Goal: Task Accomplishment & Management: Complete application form

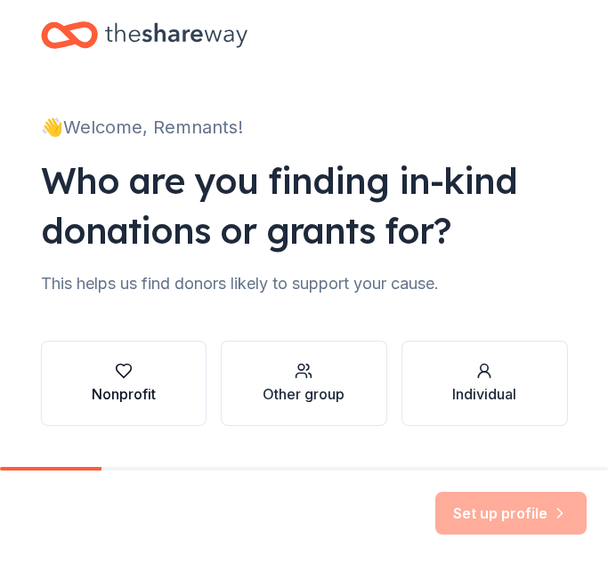
click at [132, 366] on icon "button" at bounding box center [124, 371] width 18 height 18
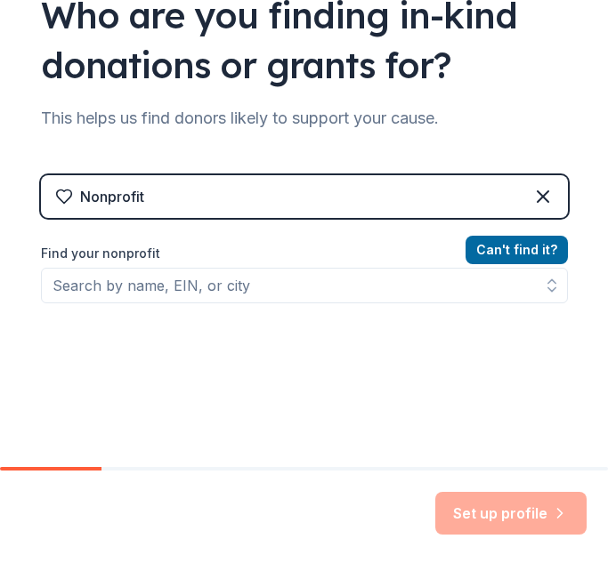
scroll to position [173, 0]
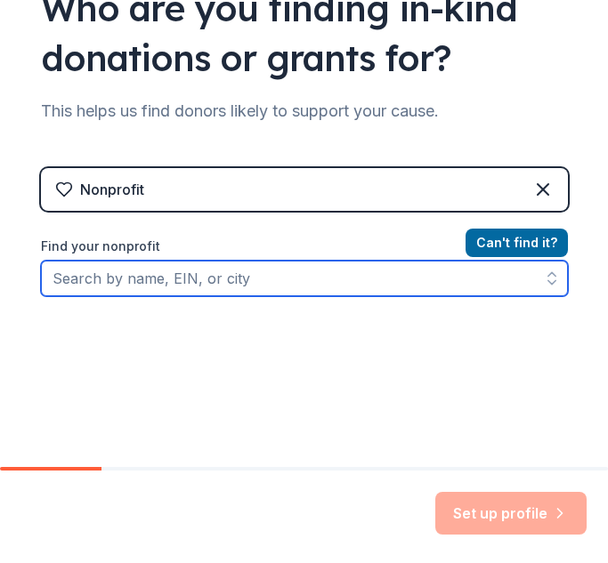
click at [240, 282] on input "Find your nonprofit" at bounding box center [304, 279] width 527 height 36
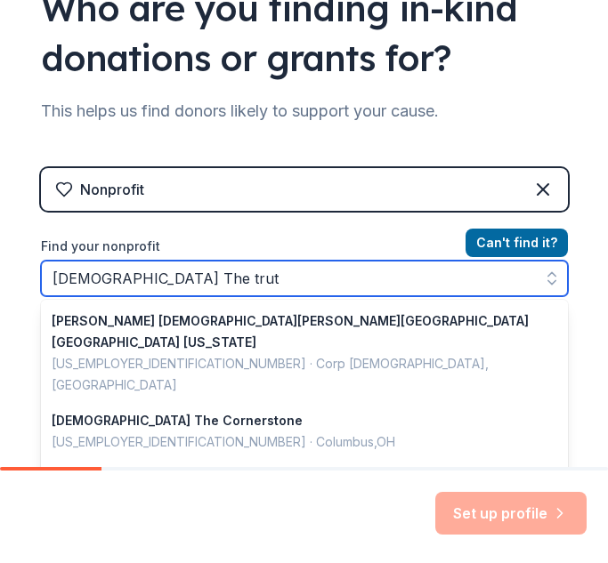
type input "[DEMOGRAPHIC_DATA] The truth"
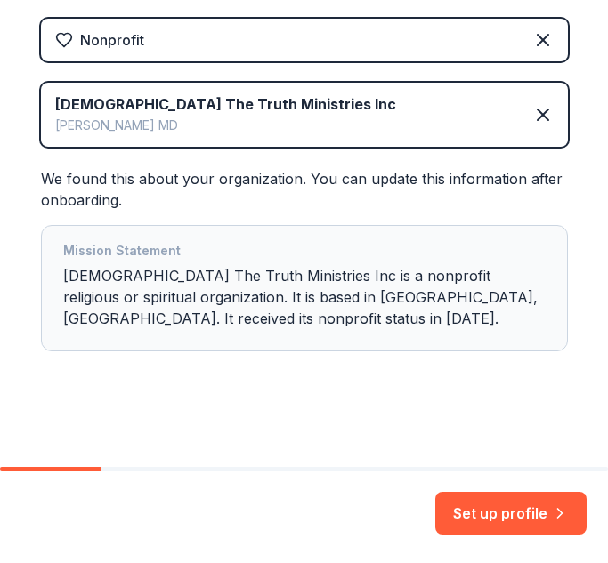
scroll to position [327, 0]
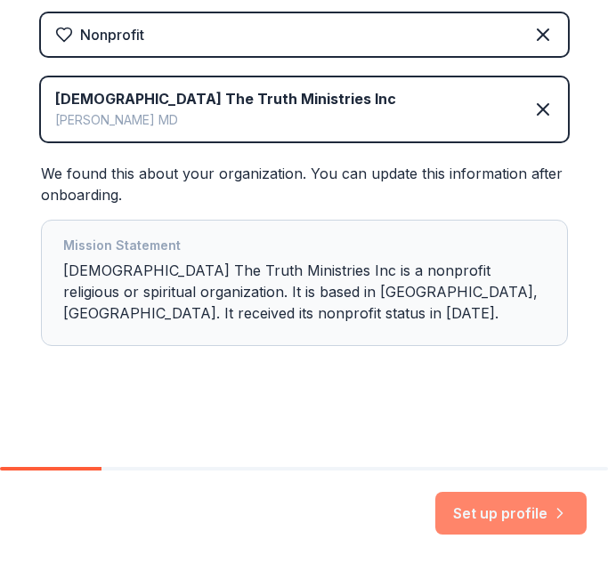
click at [471, 504] on button "Set up profile" at bounding box center [510, 513] width 151 height 43
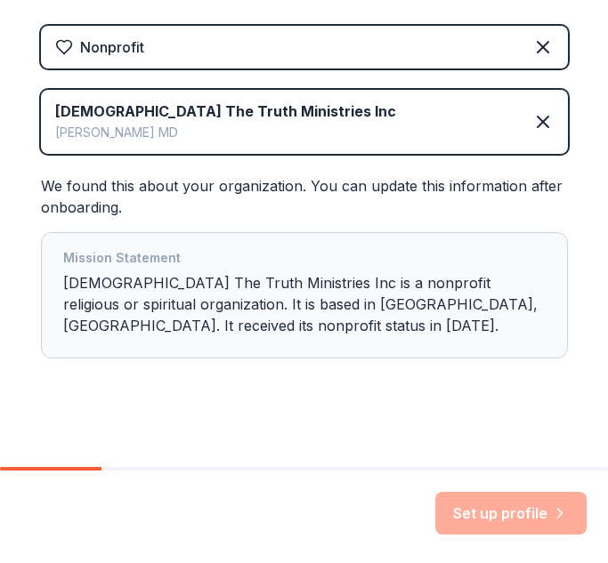
scroll to position [316, 0]
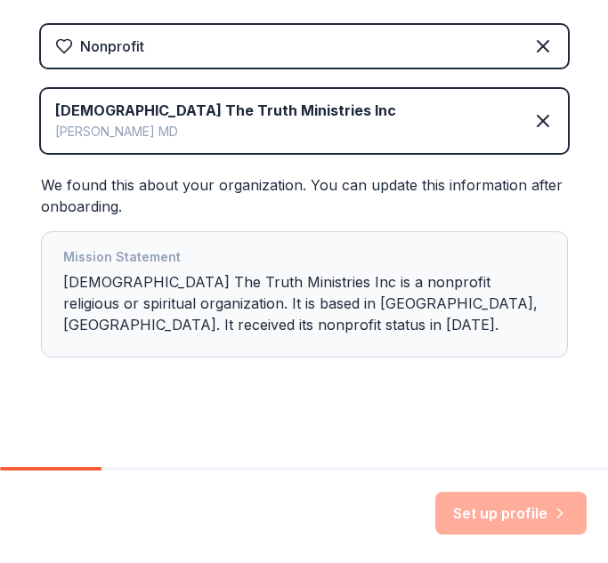
click at [479, 514] on div "Set up profile" at bounding box center [510, 513] width 151 height 43
click at [140, 262] on div "Mission Statement" at bounding box center [304, 258] width 482 height 25
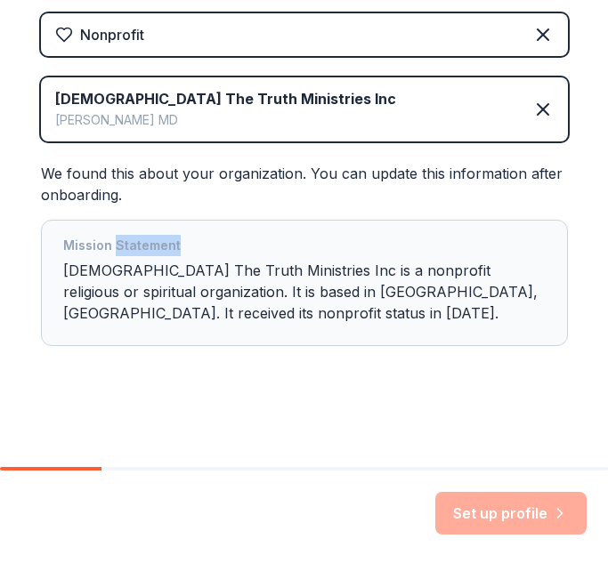
click at [389, 401] on div "👋 Welcome, Remnants! Who are you finding in-kind donations or grants for? This …" at bounding box center [304, 70] width 569 height 794
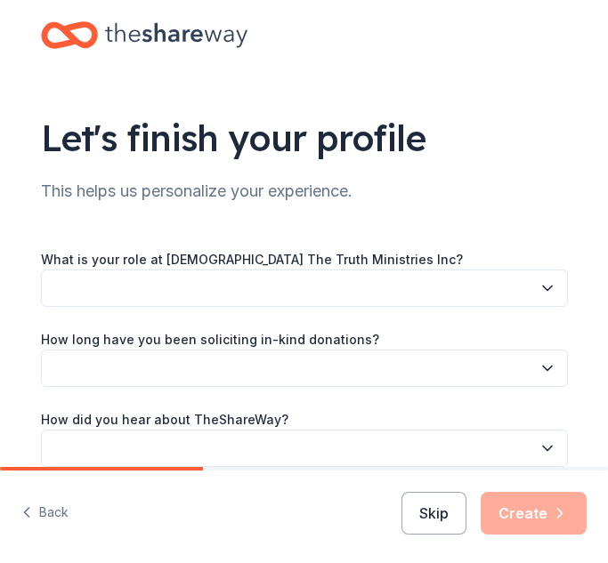
click at [224, 274] on button "button" at bounding box center [304, 288] width 527 height 37
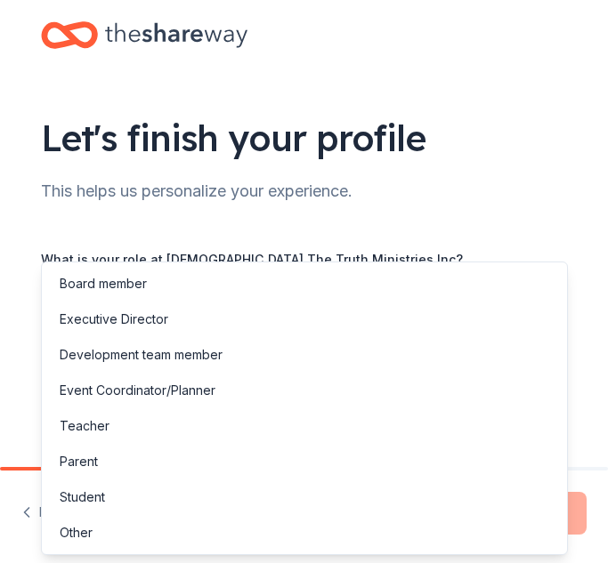
scroll to position [85, 0]
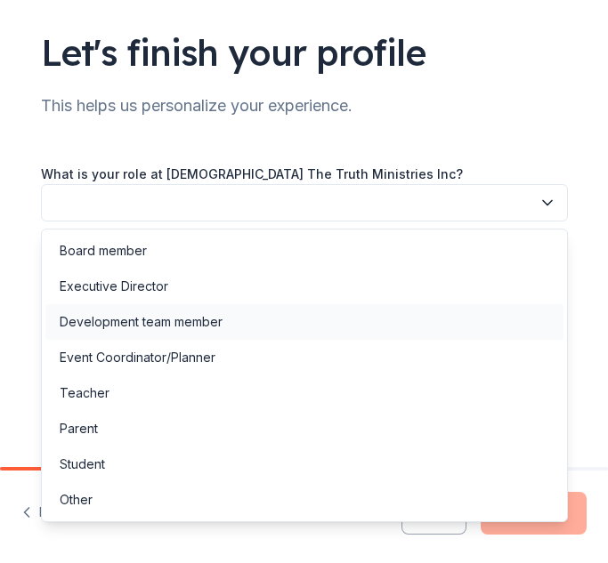
click at [140, 334] on div "Development team member" at bounding box center [304, 322] width 518 height 36
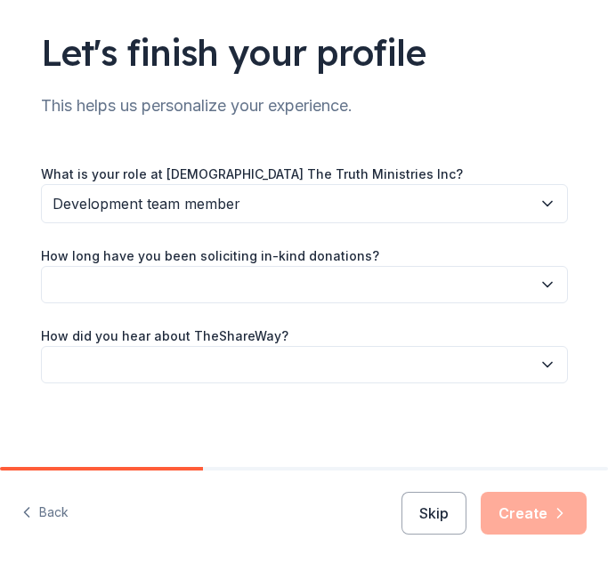
click at [169, 281] on button "button" at bounding box center [304, 284] width 527 height 37
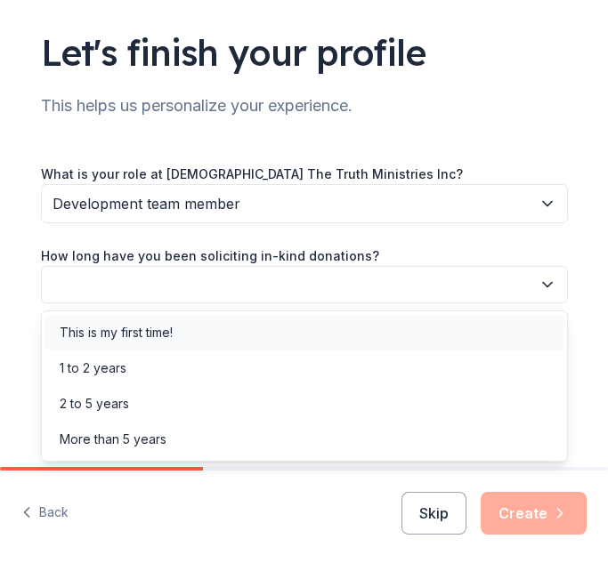
click at [165, 329] on div "This is my first time!" at bounding box center [116, 332] width 113 height 21
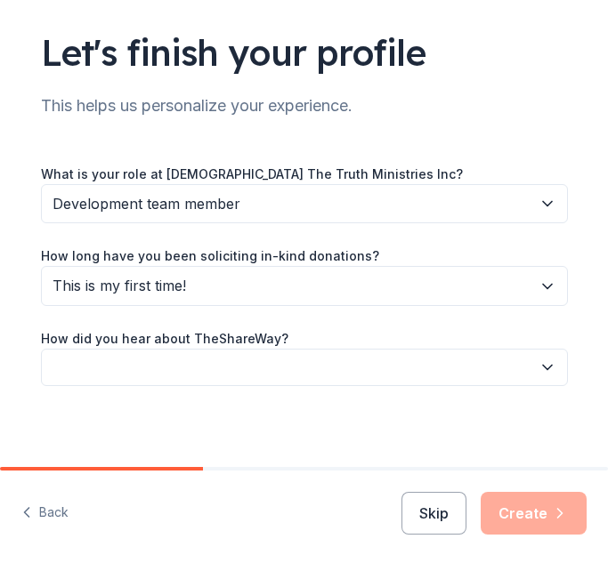
click at [165, 361] on button "button" at bounding box center [304, 367] width 527 height 37
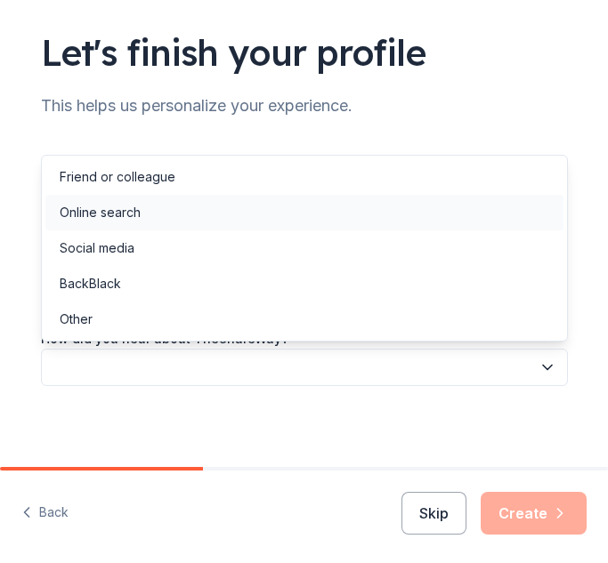
click at [181, 212] on div "Online search" at bounding box center [304, 213] width 518 height 36
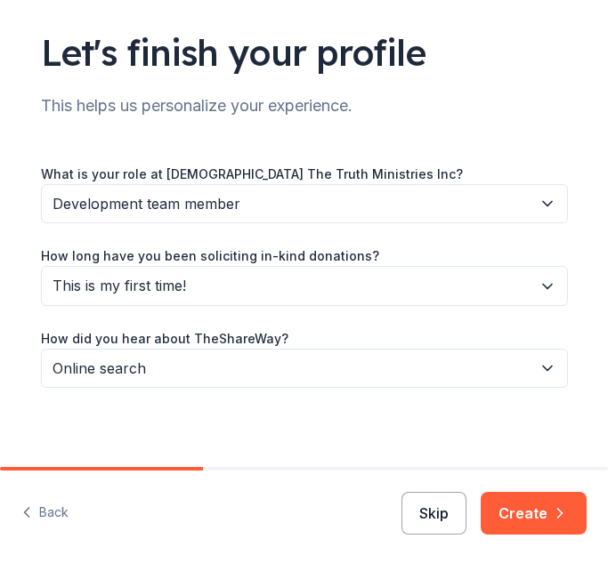
click at [455, 522] on button "Skip" at bounding box center [433, 513] width 65 height 43
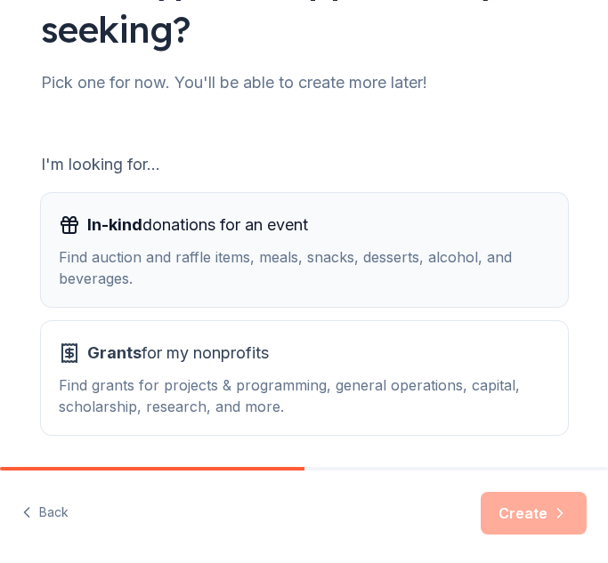
scroll to position [222, 0]
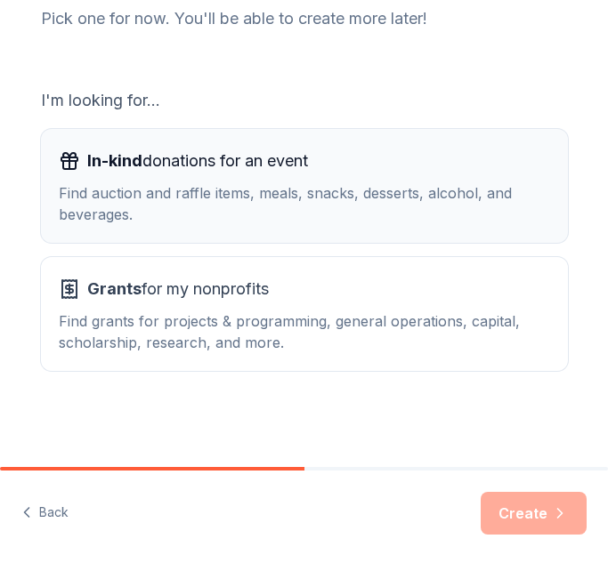
click at [450, 216] on div "Find auction and raffle items, meals, snacks, desserts, alcohol, and beverages." at bounding box center [304, 203] width 491 height 43
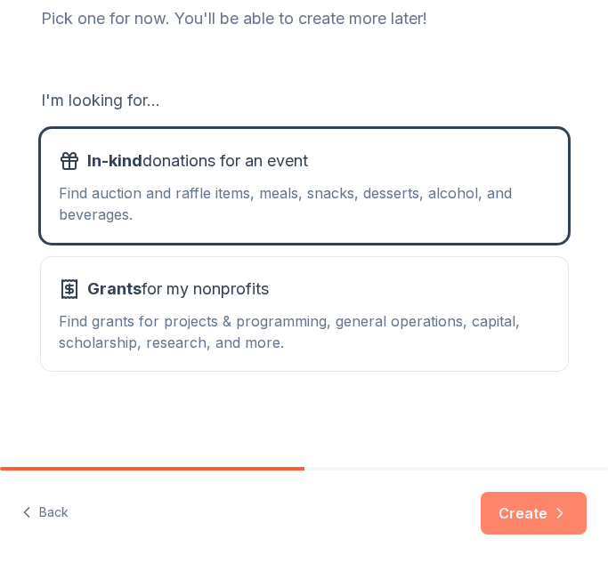
click at [496, 505] on button "Create" at bounding box center [533, 513] width 106 height 43
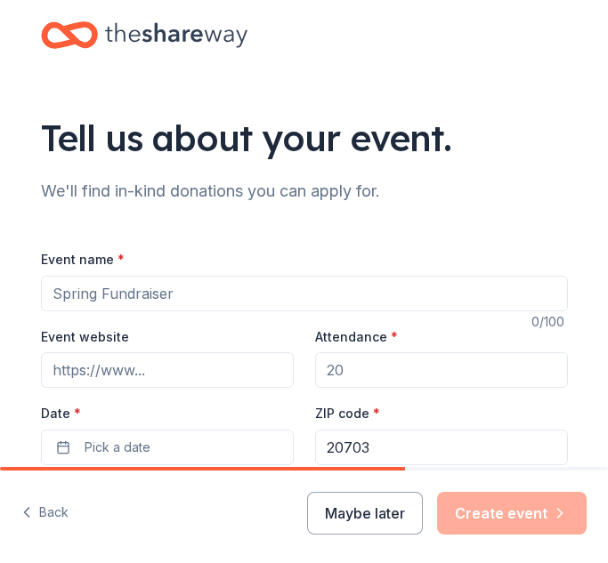
click at [152, 294] on input "Event name *" at bounding box center [304, 294] width 527 height 36
type input "ROC Youth Confrence"
click at [75, 381] on input "Event website" at bounding box center [167, 370] width 253 height 36
click at [366, 374] on input "Attendance *" at bounding box center [441, 370] width 253 height 36
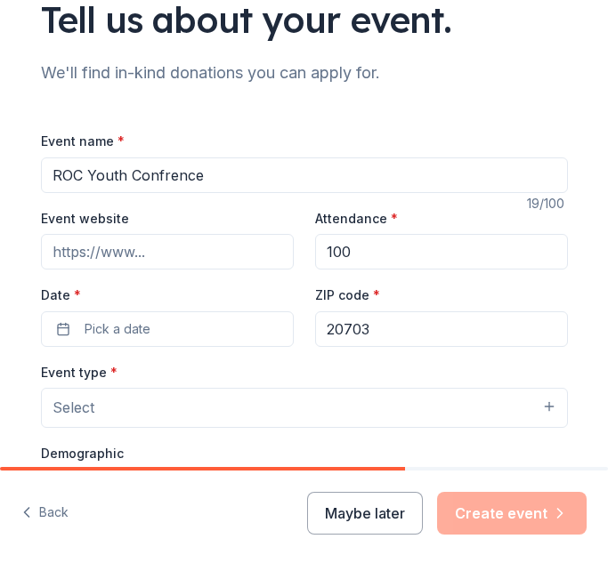
scroll to position [154, 0]
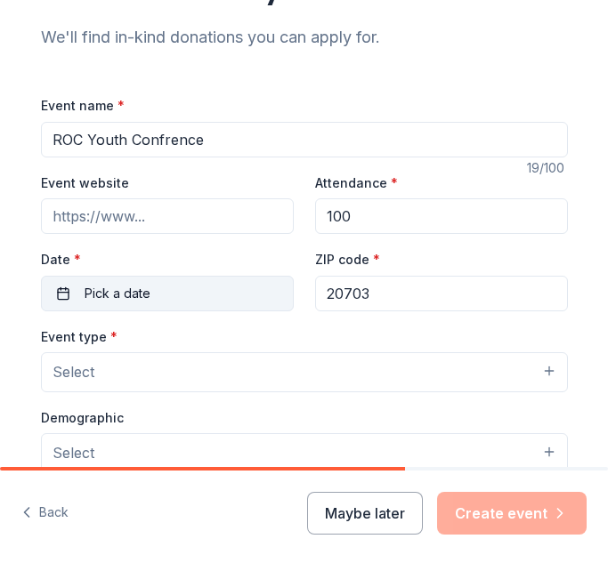
type input "100"
click at [232, 294] on button "Pick a date" at bounding box center [167, 294] width 253 height 36
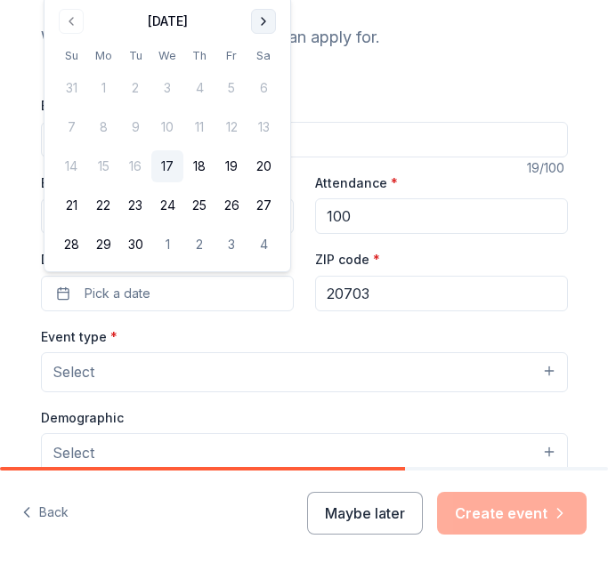
click at [264, 25] on button "Go to next month" at bounding box center [263, 21] width 25 height 25
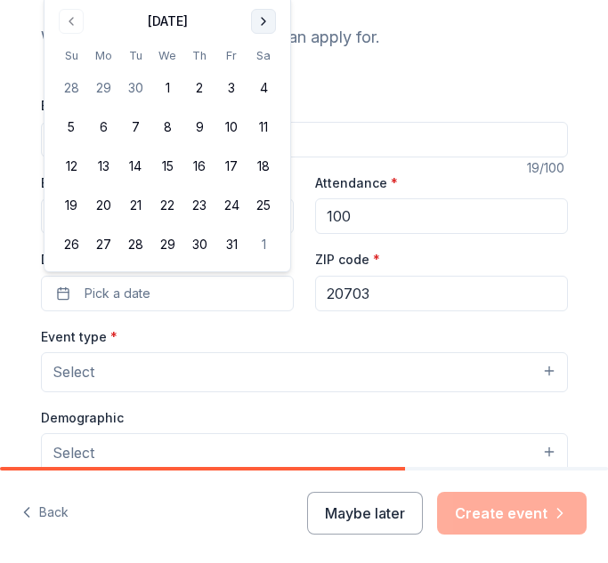
click at [264, 25] on button "Go to next month" at bounding box center [263, 21] width 25 height 25
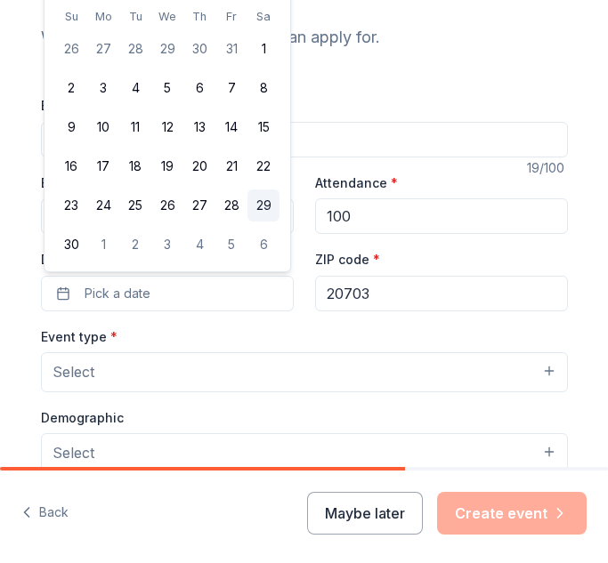
click at [261, 207] on button "29" at bounding box center [263, 205] width 32 height 32
click at [356, 301] on input "20703" at bounding box center [441, 294] width 253 height 36
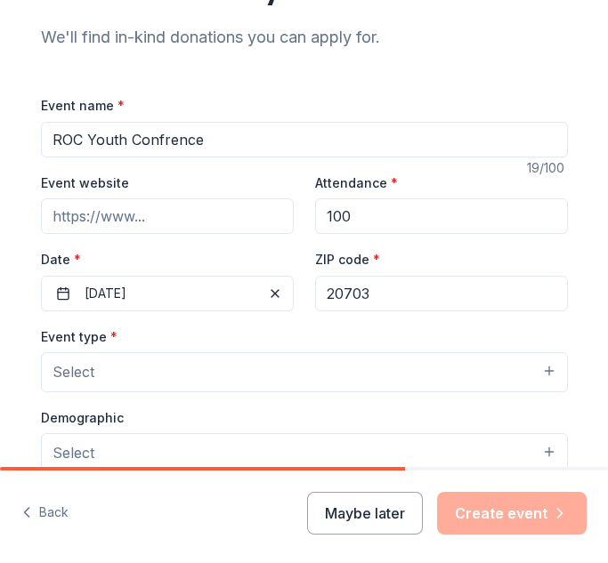
click at [374, 295] on input "20703" at bounding box center [441, 294] width 253 height 36
type input "20705"
type input "[STREET_ADDRESS][US_STATE][PERSON_NAME]"
click at [298, 361] on button "Select" at bounding box center [304, 371] width 527 height 39
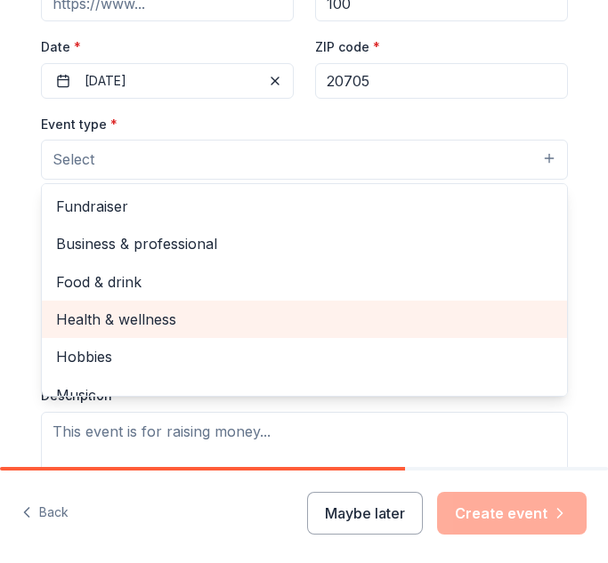
scroll to position [60, 0]
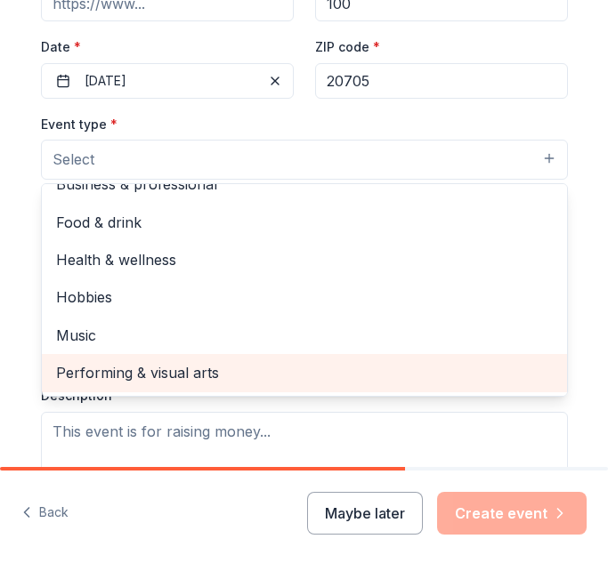
click at [94, 376] on span "Performing & visual arts" at bounding box center [304, 372] width 496 height 23
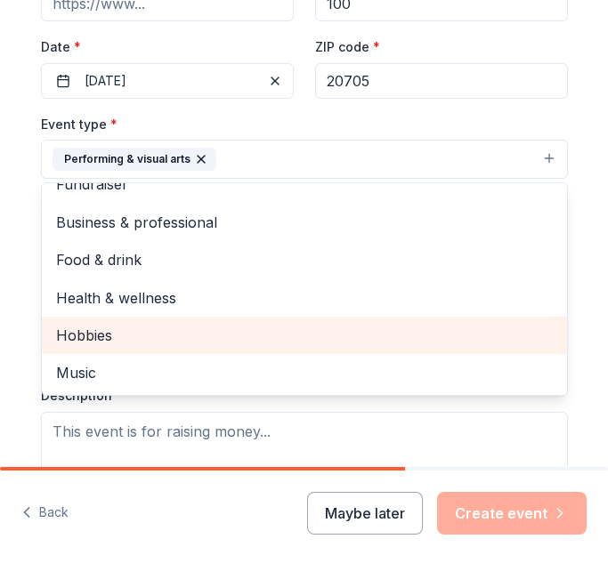
scroll to position [0, 0]
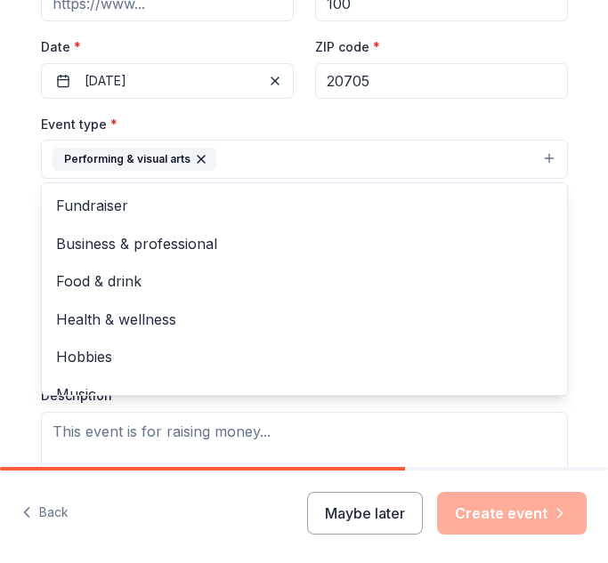
click at [256, 171] on button "Performing & visual arts" at bounding box center [304, 159] width 527 height 39
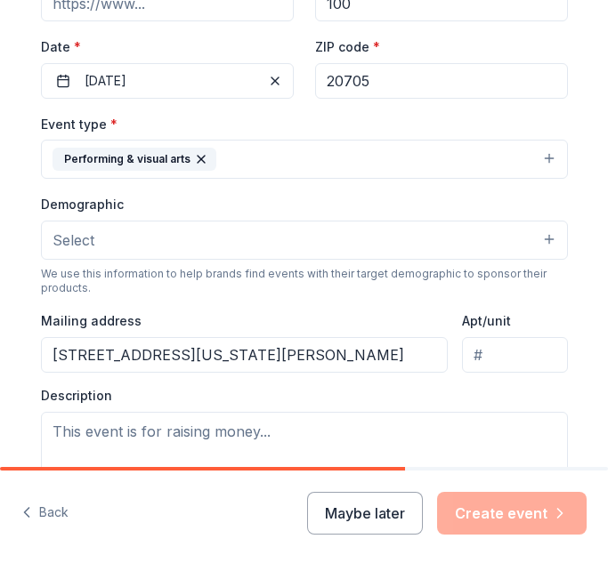
click at [262, 165] on button "Performing & visual arts" at bounding box center [304, 159] width 527 height 39
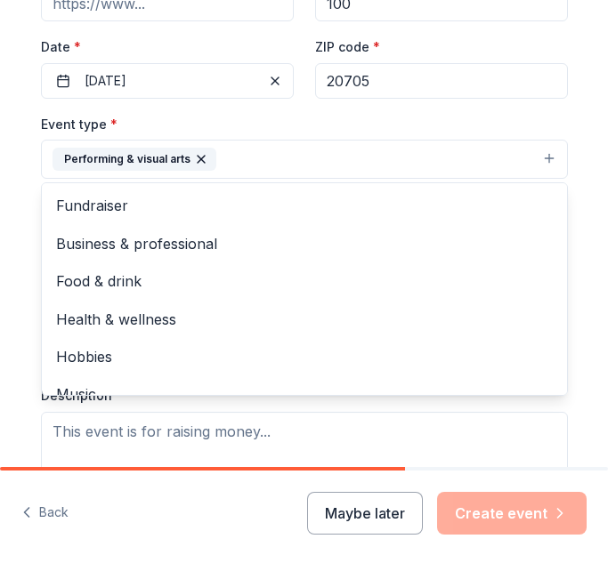
click at [262, 165] on button "Performing & visual arts" at bounding box center [304, 159] width 527 height 39
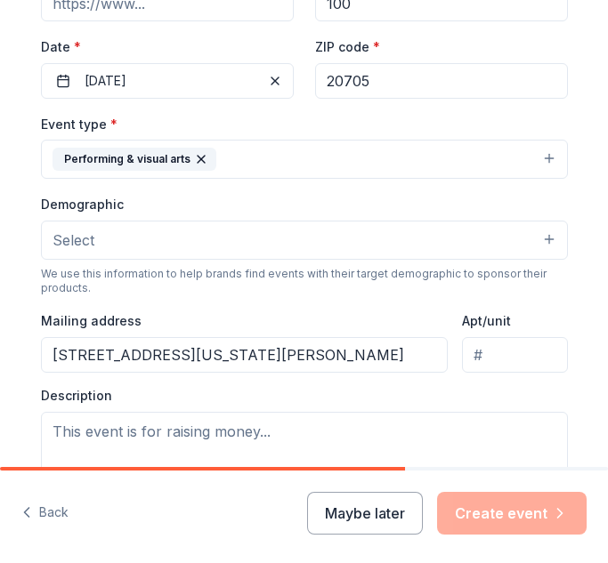
click at [262, 165] on button "Performing & visual arts" at bounding box center [304, 159] width 527 height 39
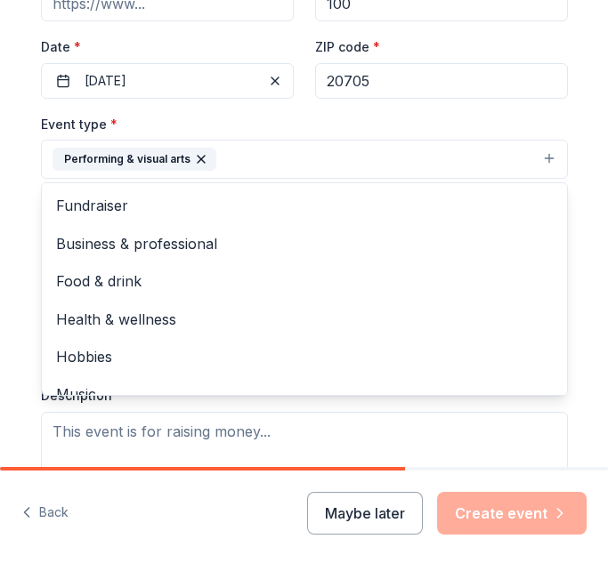
click at [257, 173] on button "Performing & visual arts" at bounding box center [304, 159] width 527 height 39
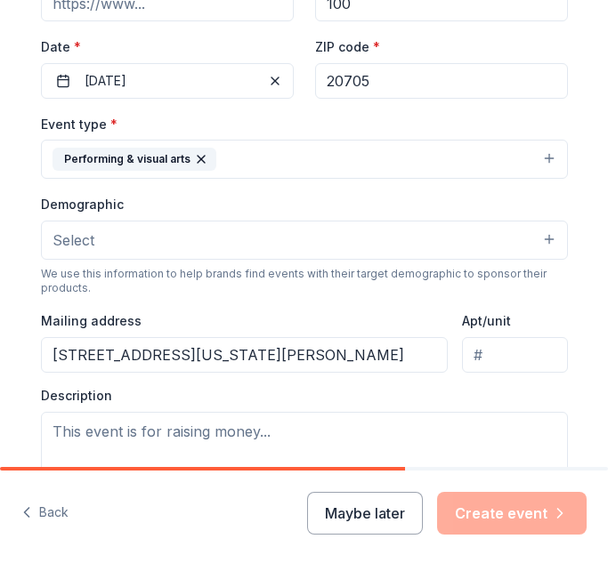
click at [555, 159] on button "Performing & visual arts" at bounding box center [304, 159] width 527 height 39
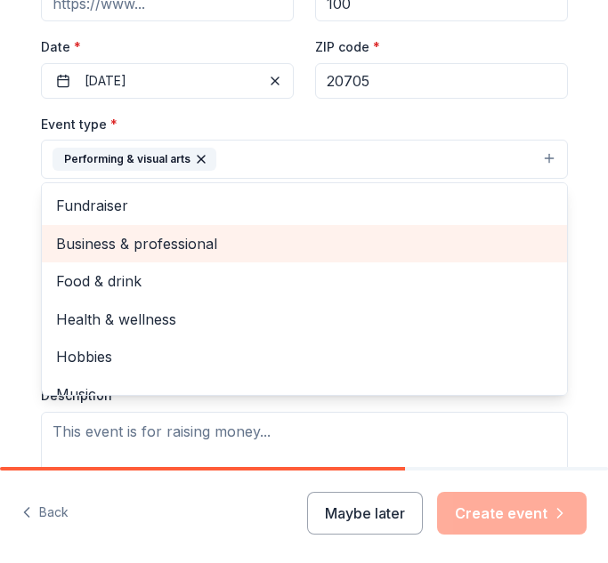
scroll to position [21, 0]
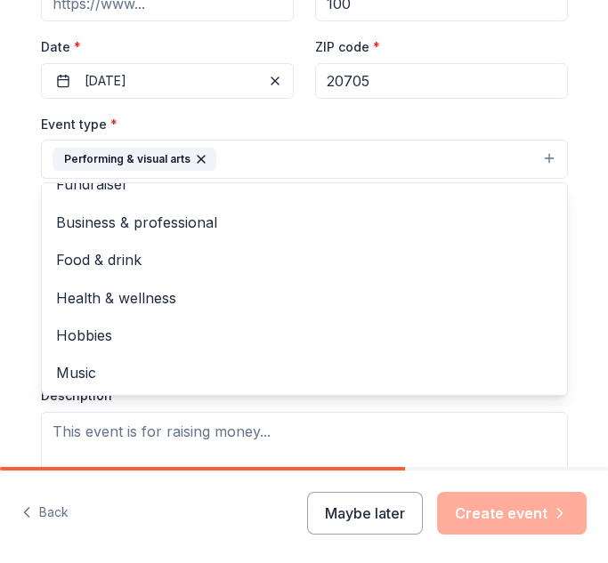
click at [521, 148] on button "Performing & visual arts" at bounding box center [304, 159] width 527 height 39
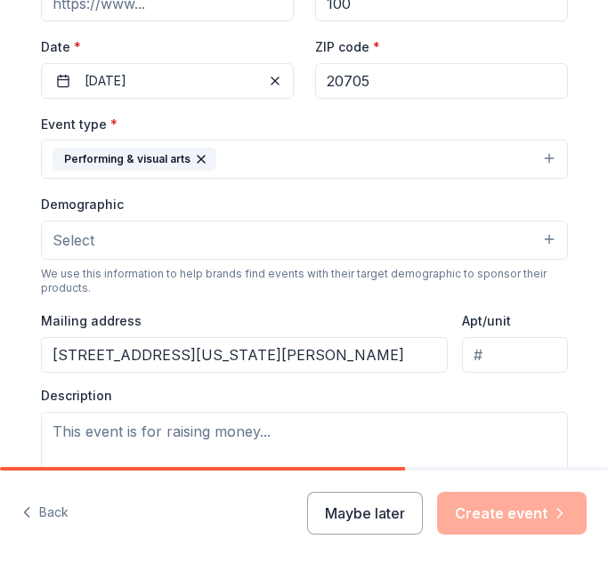
click at [221, 233] on button "Select" at bounding box center [304, 240] width 527 height 39
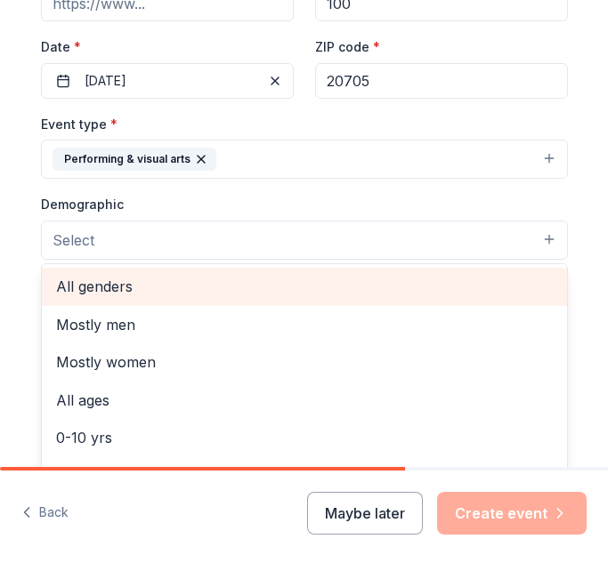
click at [158, 293] on span "All genders" at bounding box center [304, 286] width 496 height 23
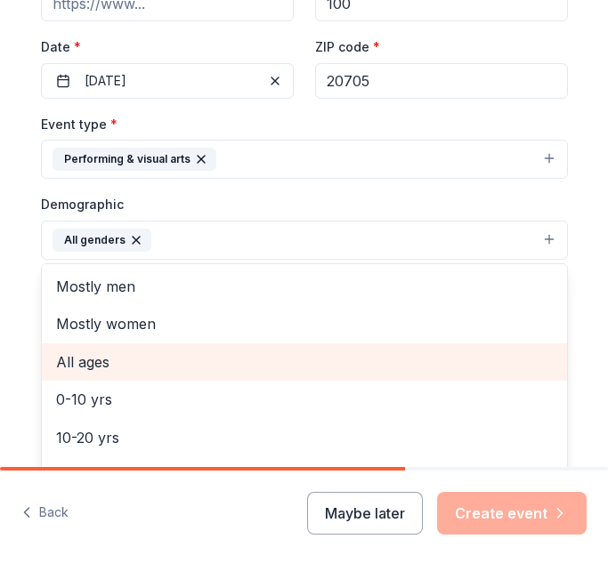
click at [97, 377] on div "All ages" at bounding box center [304, 361] width 525 height 37
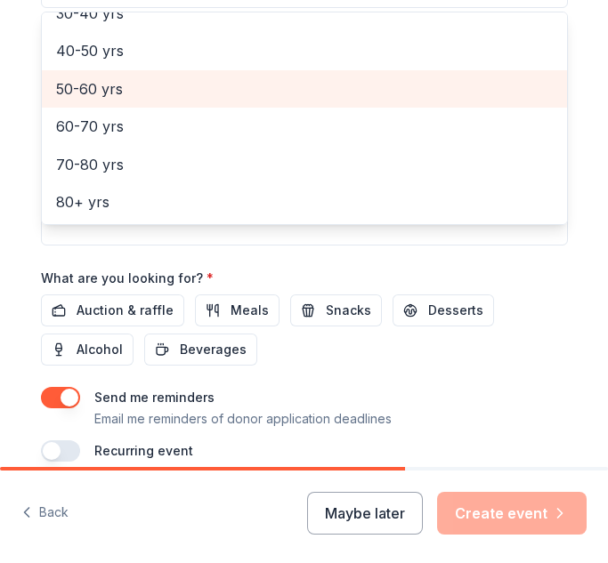
scroll to position [635, 0]
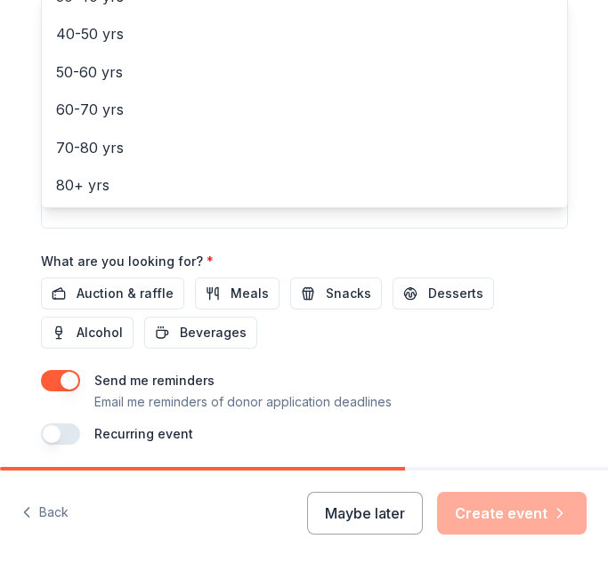
click at [410, 261] on div "Event name * ROC Youth Confrence 19 /100 Event website Attendance * 100 Date * …" at bounding box center [304, 29] width 527 height 832
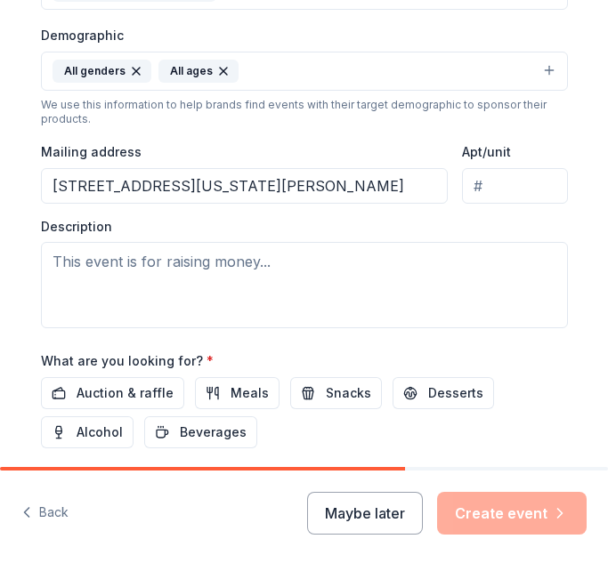
scroll to position [538, 0]
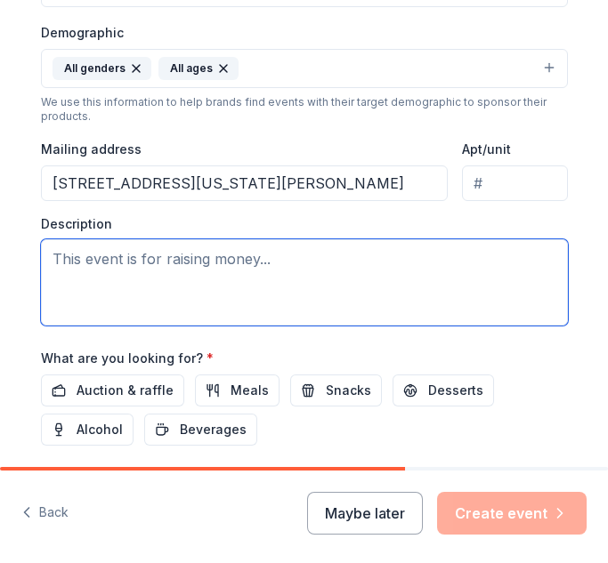
click at [237, 298] on textarea at bounding box center [304, 282] width 527 height 86
click at [81, 267] on textarea at bounding box center [304, 282] width 527 height 86
paste textarea "My name is [PERSON_NAME], and I'm writing to you on behalf of the Remnants of […"
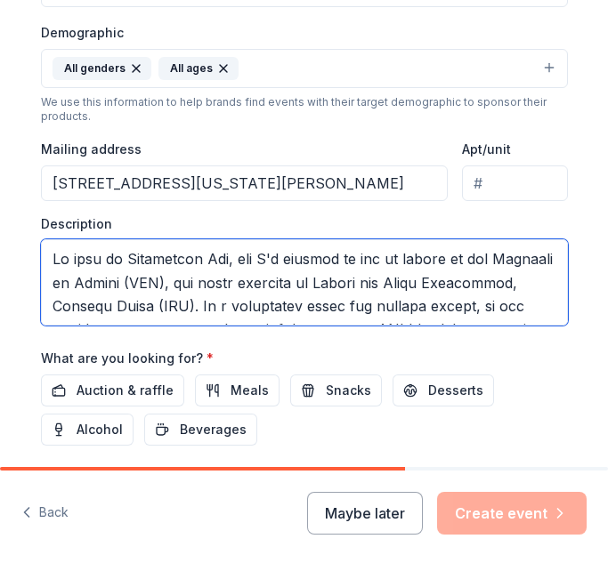
scroll to position [906, 0]
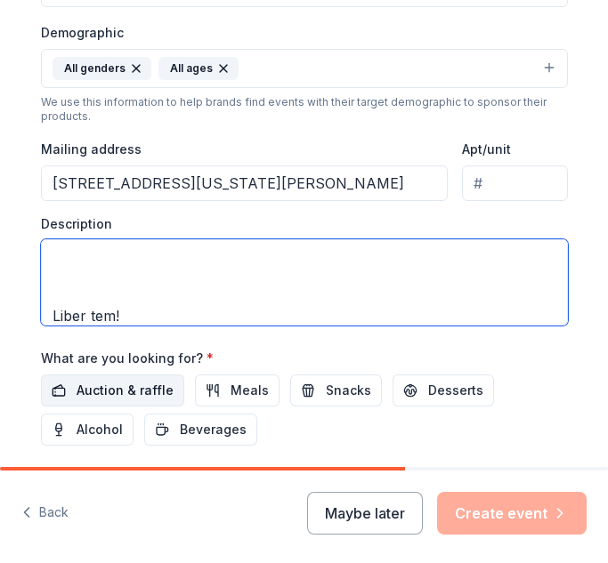
type textarea "My name is [PERSON_NAME], and I'm writing to you on behalf of the Remnants of […"
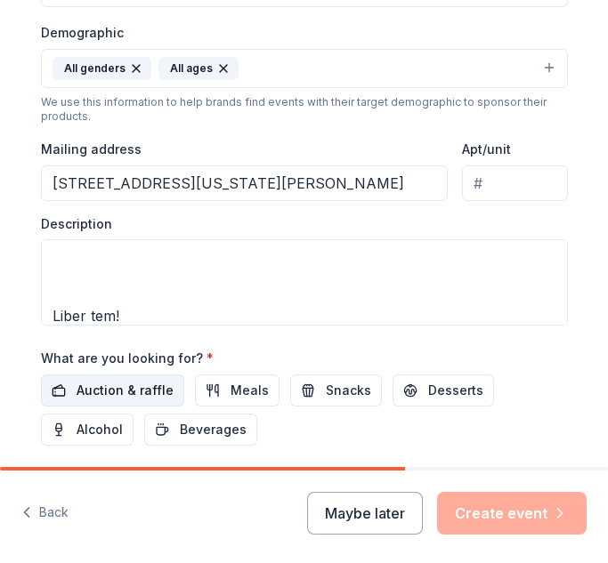
click at [157, 391] on span "Auction & raffle" at bounding box center [124, 390] width 97 height 21
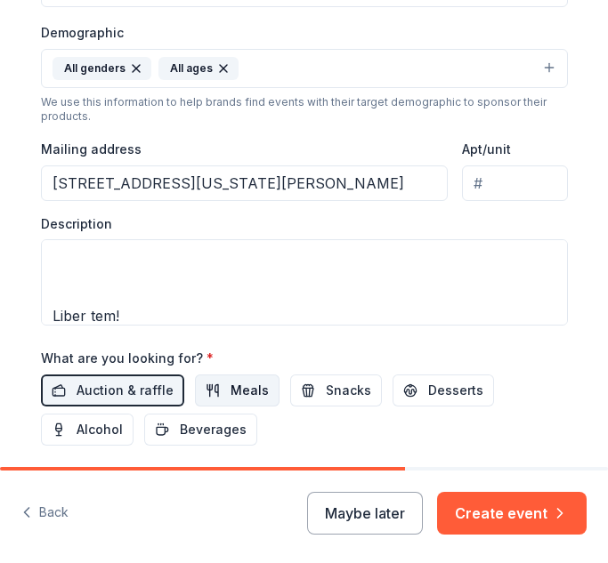
click at [221, 392] on button "Meals" at bounding box center [237, 390] width 85 height 32
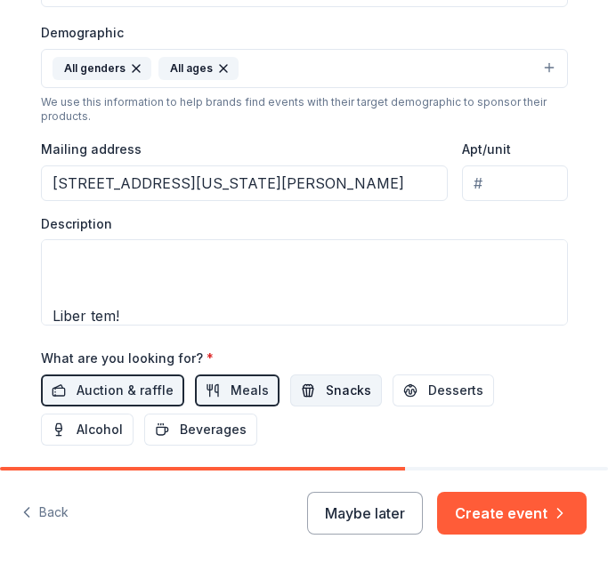
click at [313, 388] on button "Snacks" at bounding box center [336, 390] width 92 height 32
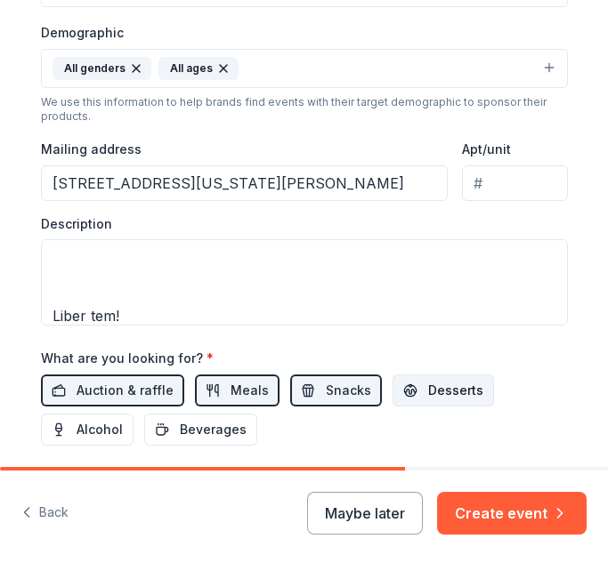
click at [406, 387] on button "Desserts" at bounding box center [442, 390] width 101 height 32
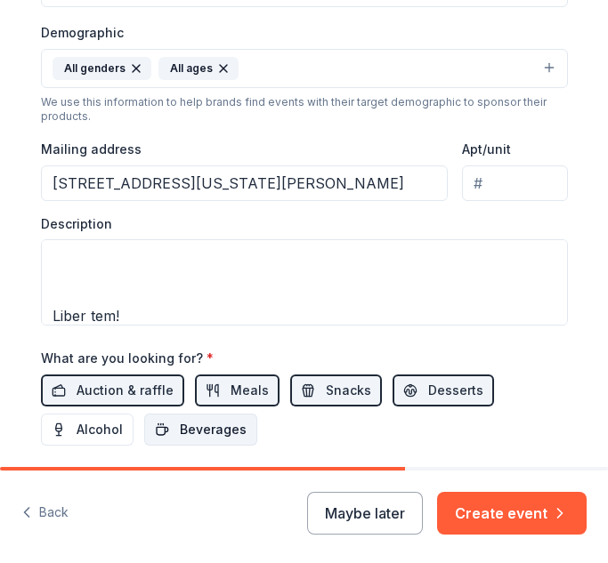
click at [192, 431] on span "Beverages" at bounding box center [213, 429] width 67 height 21
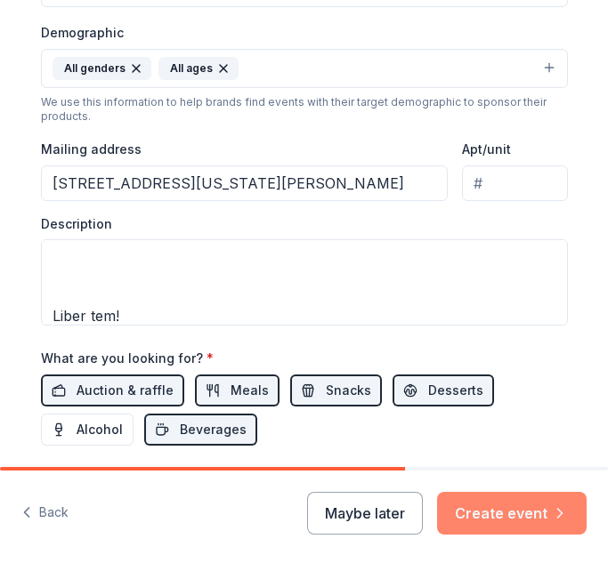
click at [501, 514] on button "Create event" at bounding box center [511, 513] width 149 height 43
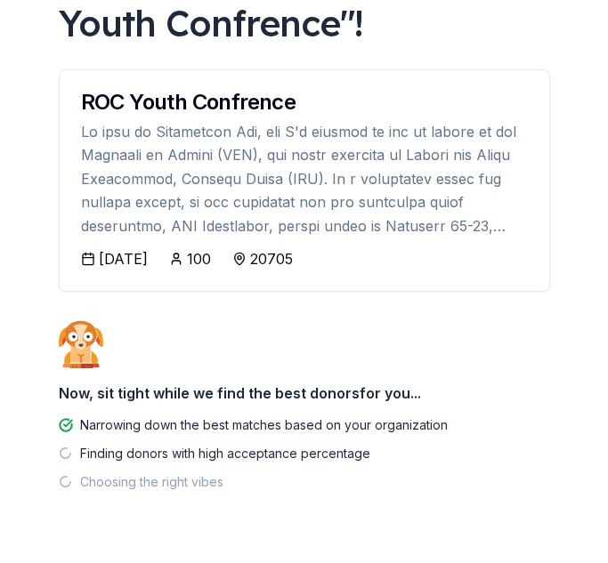
scroll to position [212, 0]
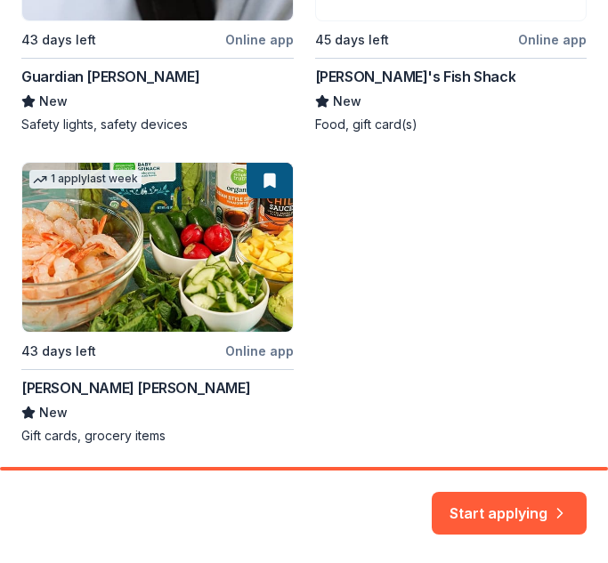
scroll to position [925, 0]
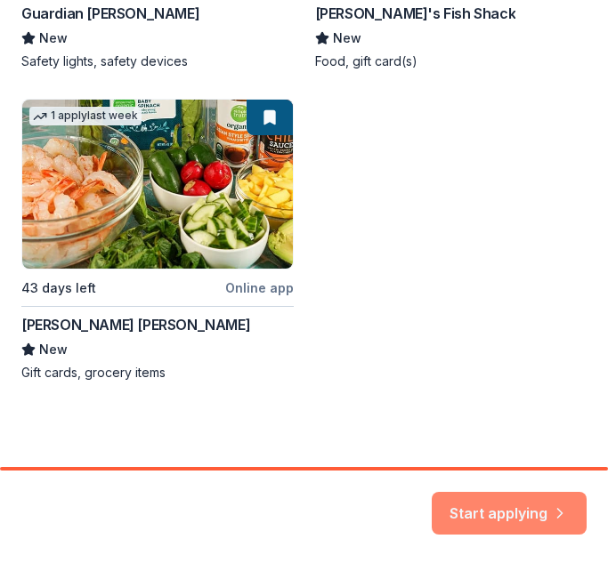
click at [487, 506] on button "Start applying" at bounding box center [508, 503] width 155 height 43
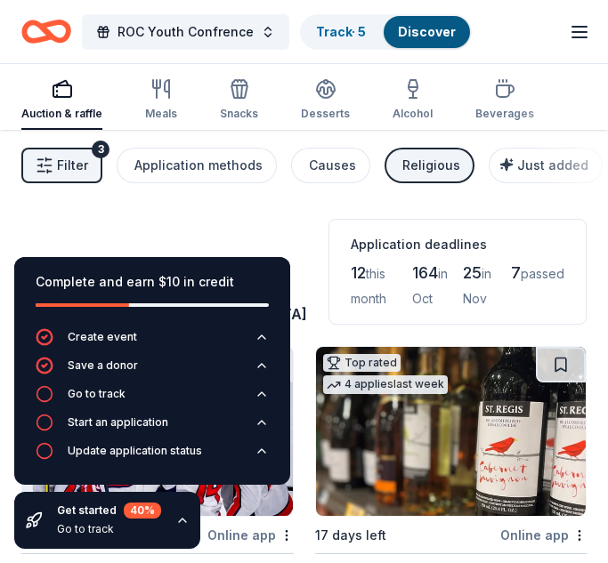
click at [207, 183] on div "Filter 3 Application methods Causes Religious Just added Sort" at bounding box center [304, 165] width 608 height 71
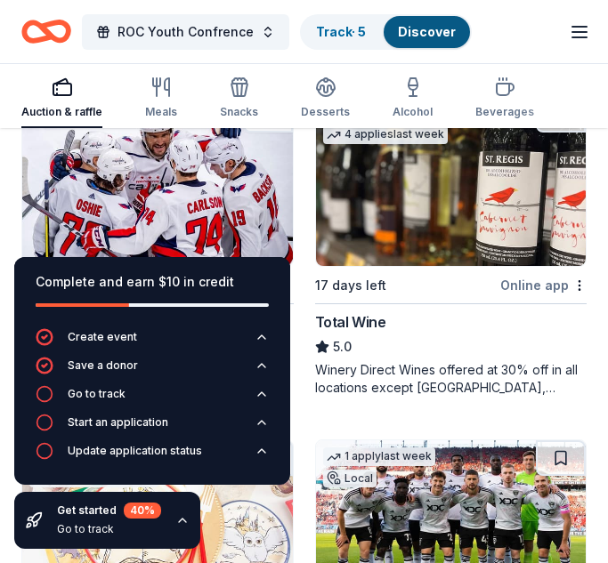
scroll to position [303, 0]
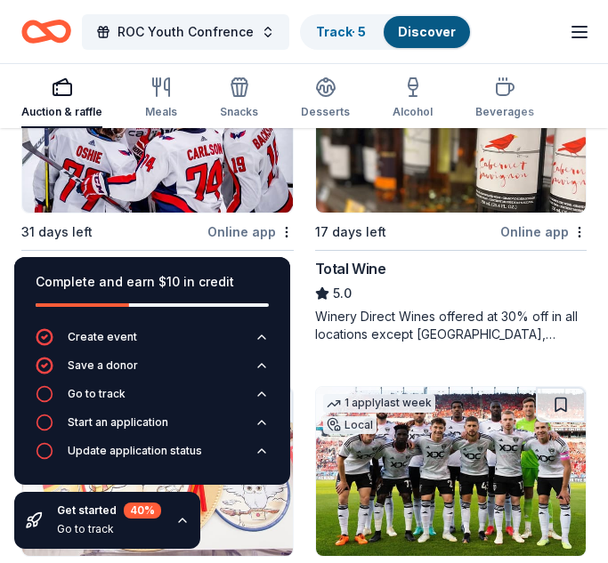
click at [186, 527] on div "Get started 40 % Go to track" at bounding box center [107, 520] width 186 height 57
click at [179, 522] on icon "button" at bounding box center [182, 520] width 14 height 14
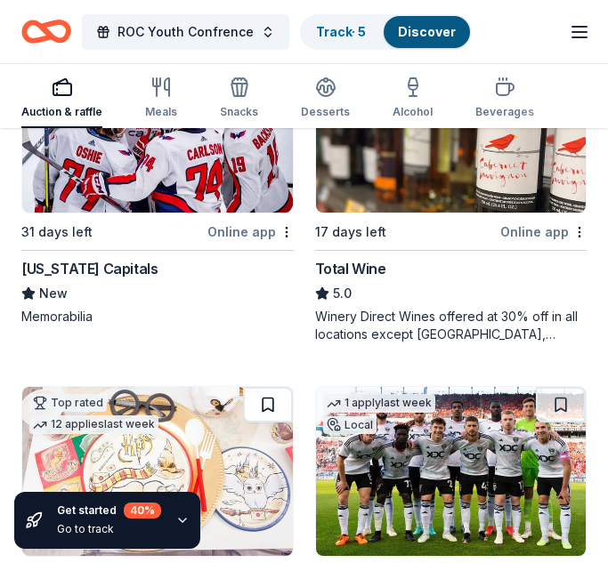
scroll to position [0, 0]
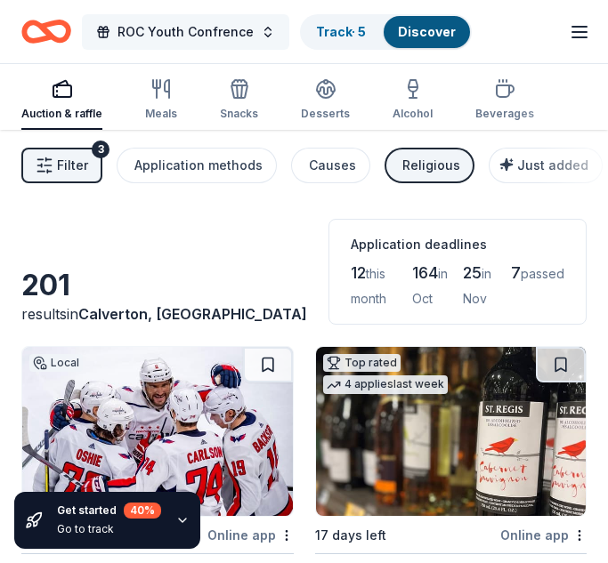
click at [257, 29] on button "ROC Youth Confrence" at bounding box center [185, 32] width 207 height 36
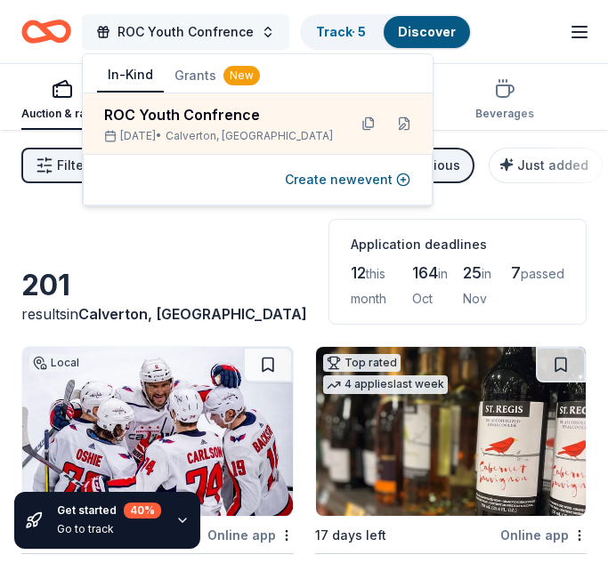
click at [257, 29] on button "ROC Youth Confrence" at bounding box center [185, 32] width 207 height 36
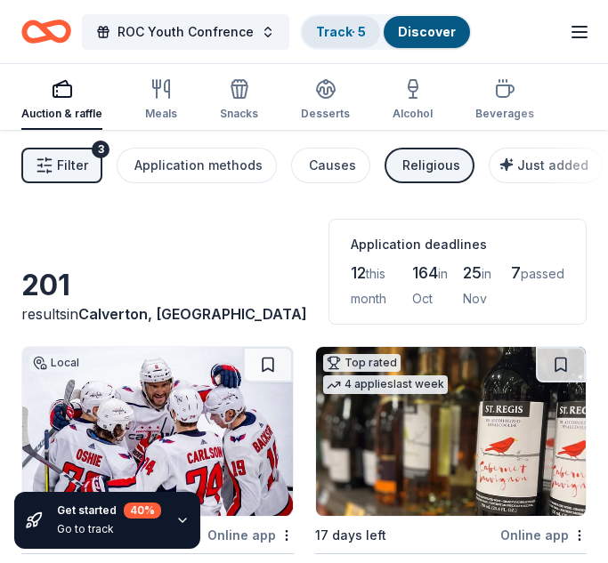
click at [336, 36] on link "Track · 5" at bounding box center [341, 31] width 50 height 15
click at [349, 37] on link "Track · 5" at bounding box center [341, 31] width 50 height 15
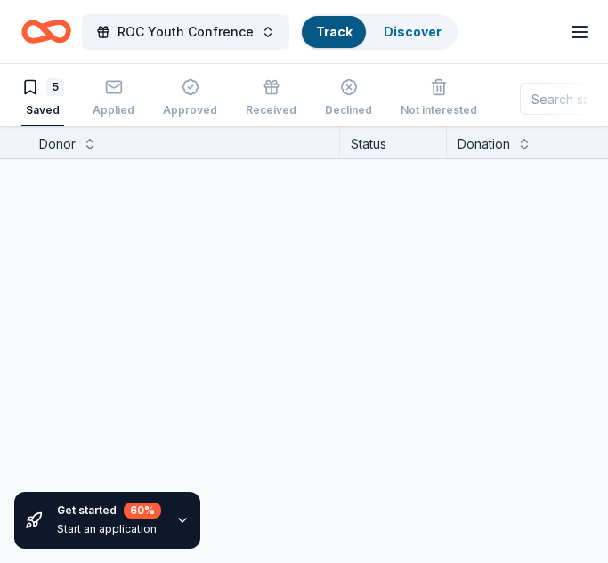
scroll to position [1, 0]
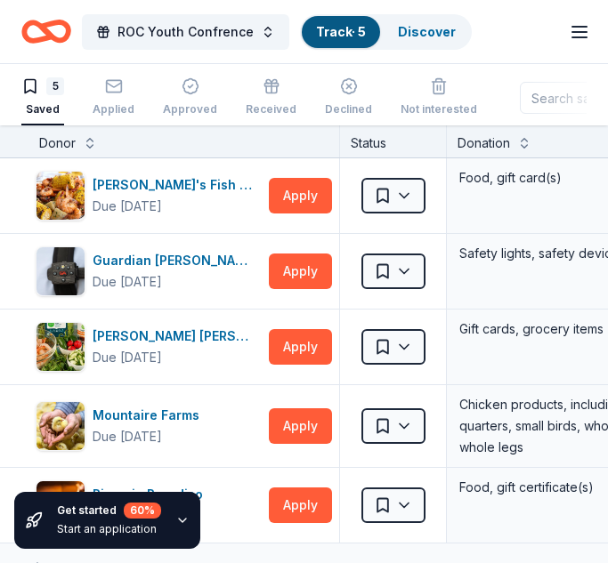
click at [439, 48] on button "Track · 5 Discover" at bounding box center [386, 32] width 172 height 36
click at [431, 39] on div "Discover" at bounding box center [426, 32] width 86 height 32
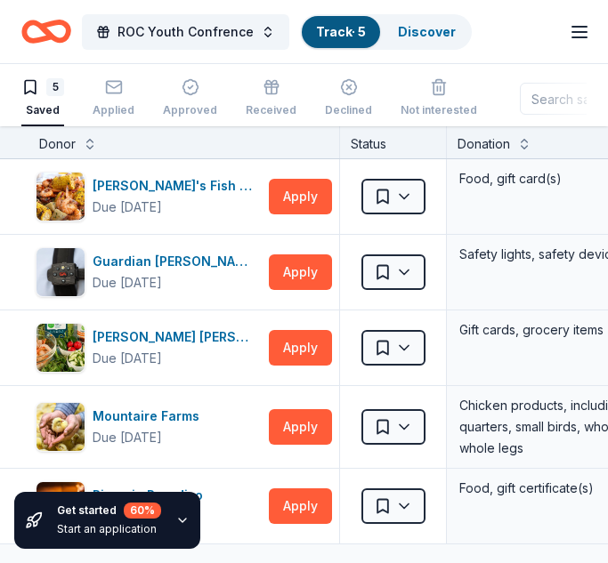
scroll to position [1, 0]
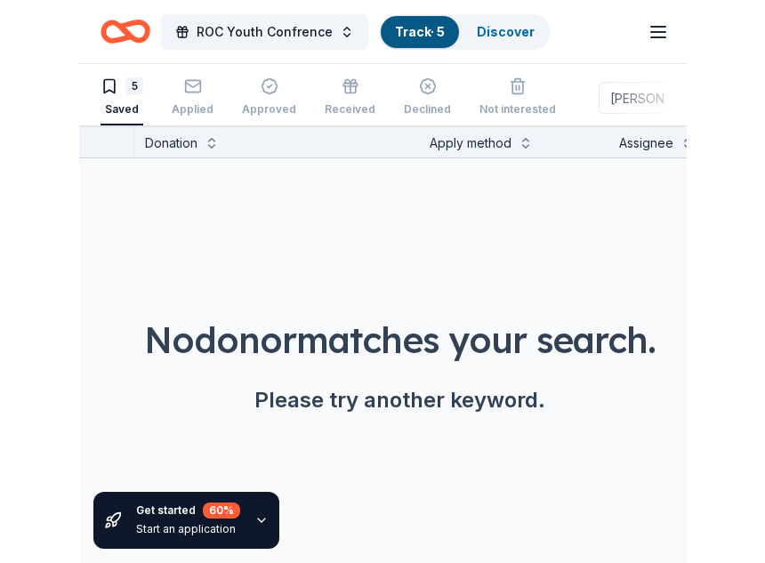
scroll to position [0, 400]
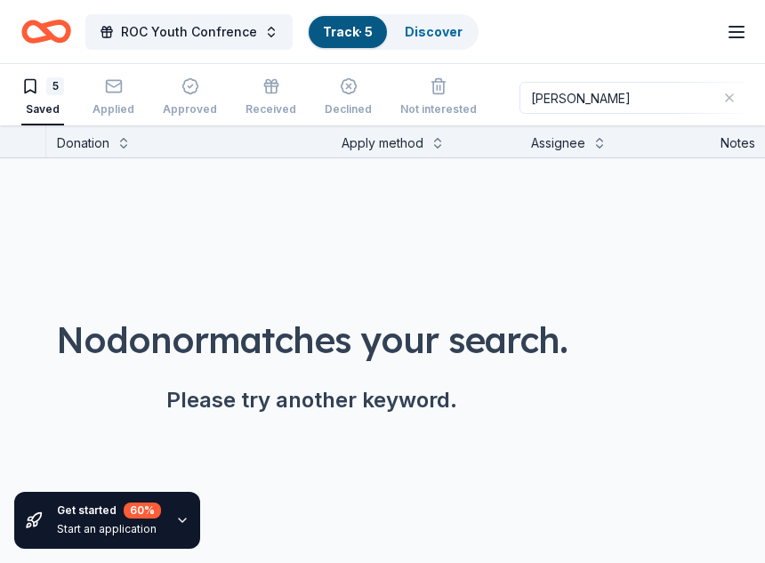
click at [607, 88] on input "[PERSON_NAME]" at bounding box center [633, 98] width 228 height 32
type input "[PERSON_NAME]'s"
click at [104, 116] on div "Applied" at bounding box center [114, 109] width 42 height 14
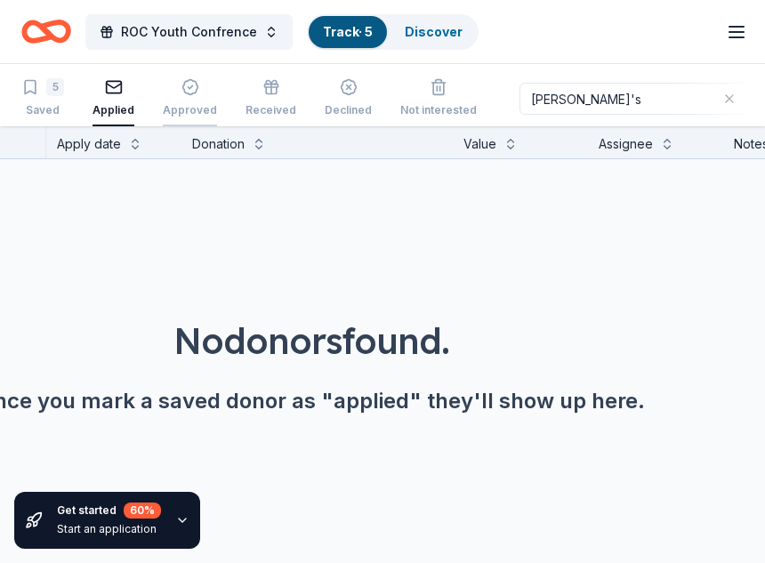
click at [185, 117] on div "Approved" at bounding box center [190, 110] width 54 height 14
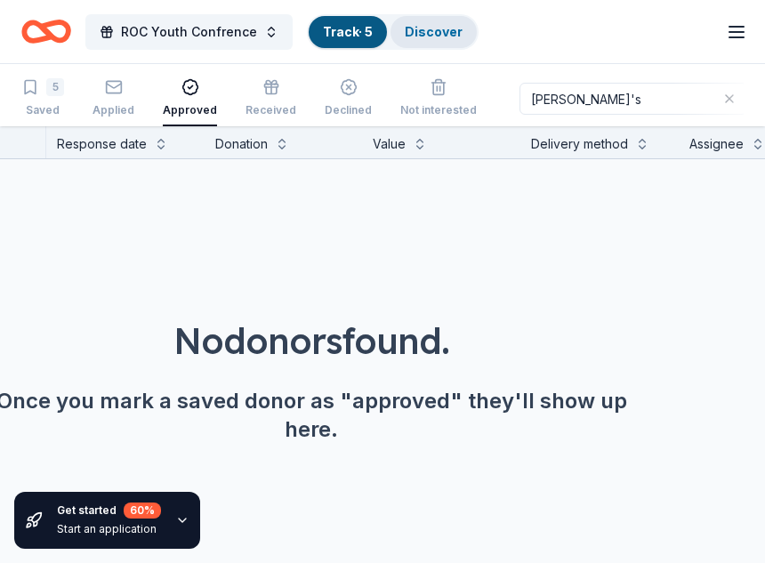
click at [440, 38] on link "Discover" at bounding box center [434, 31] width 58 height 15
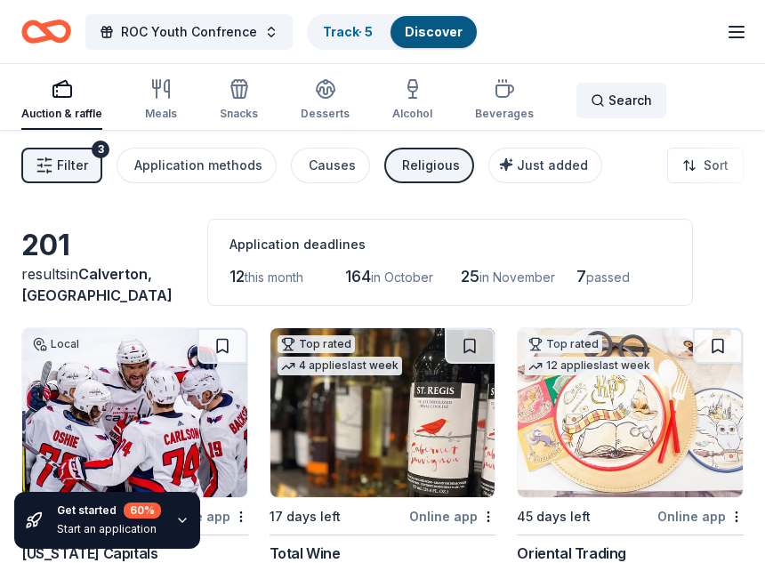
click at [607, 100] on span "Search" at bounding box center [630, 100] width 44 height 21
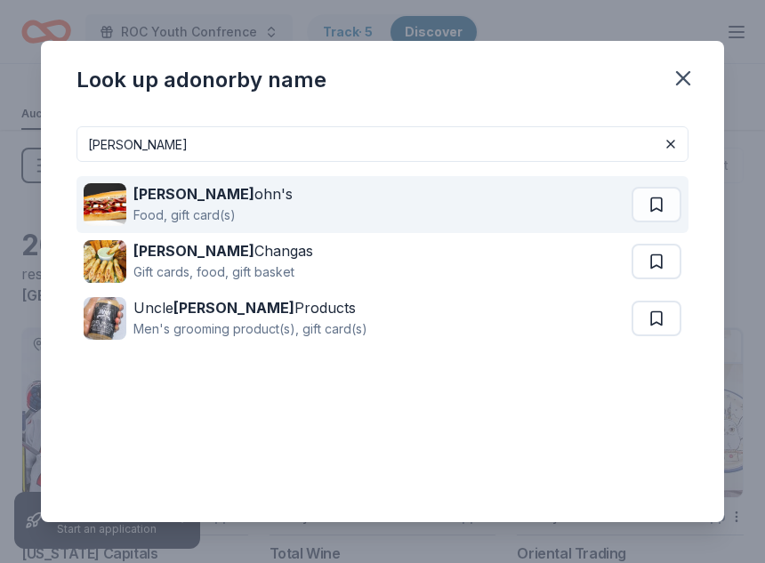
type input "[PERSON_NAME]"
click at [322, 217] on div "[PERSON_NAME] Food, gift card(s)" at bounding box center [358, 204] width 548 height 57
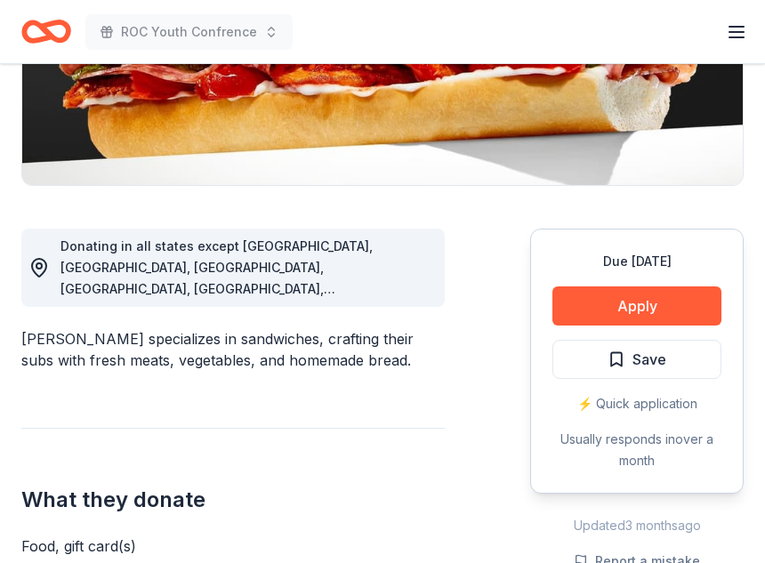
scroll to position [361, 0]
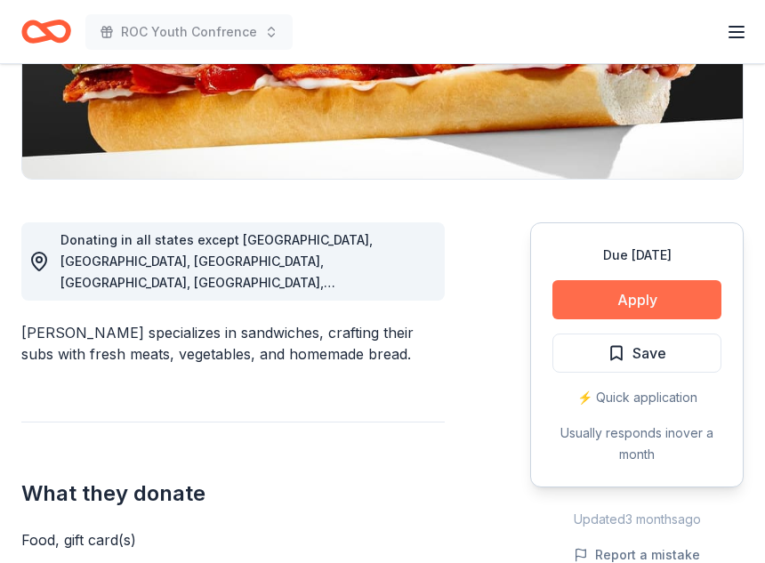
click at [600, 298] on button "Apply" at bounding box center [636, 299] width 169 height 39
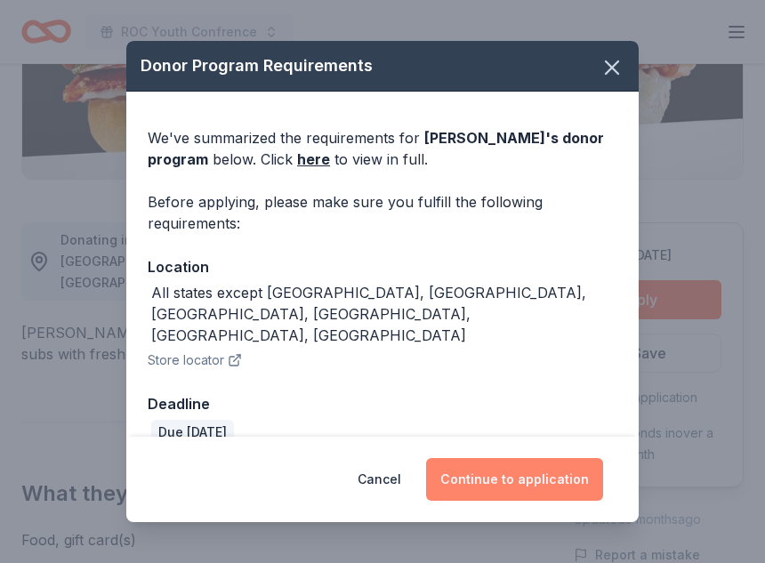
click at [477, 461] on button "Continue to application" at bounding box center [514, 479] width 177 height 43
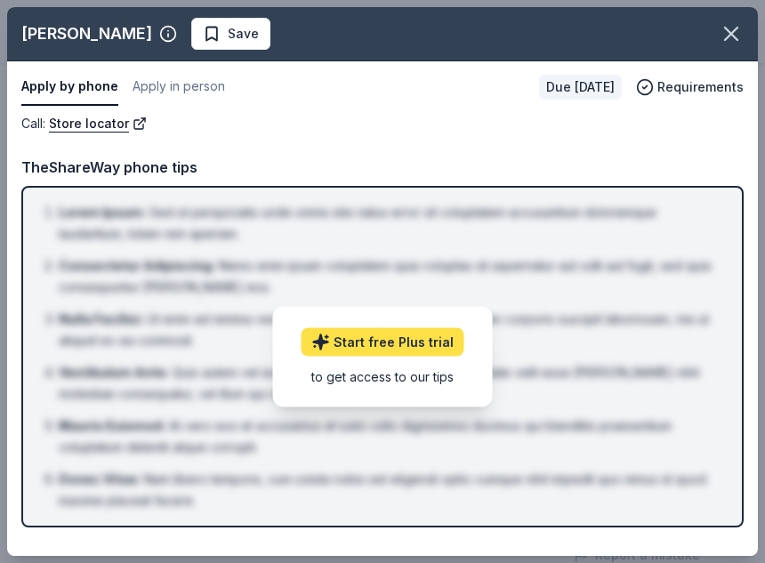
click at [400, 348] on link "Start free Plus trial" at bounding box center [383, 342] width 163 height 28
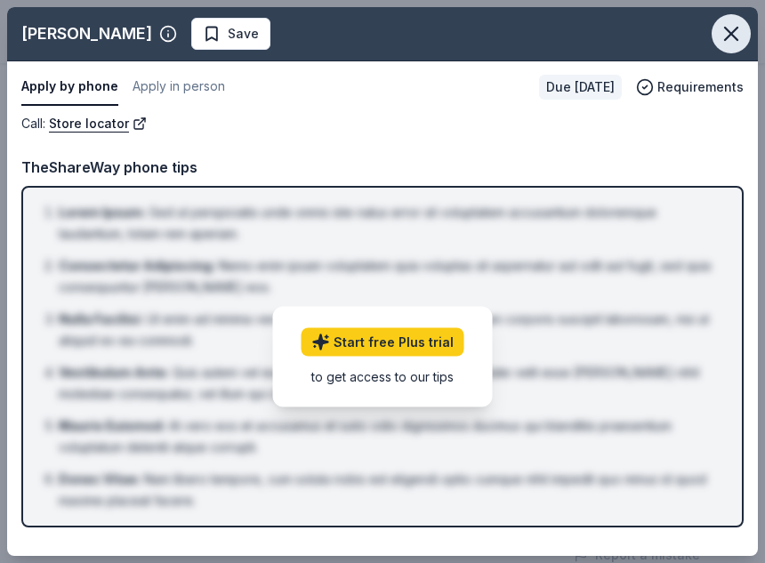
click at [729, 41] on icon "button" at bounding box center [731, 33] width 25 height 25
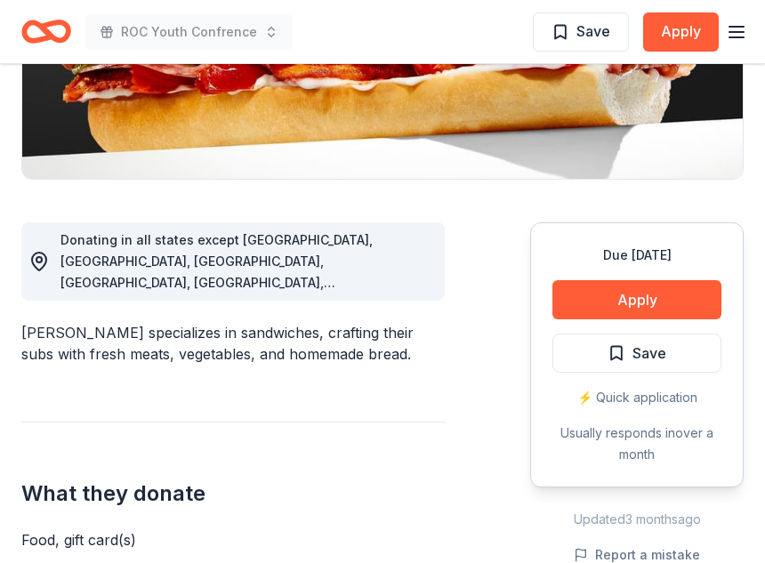
scroll to position [0, 0]
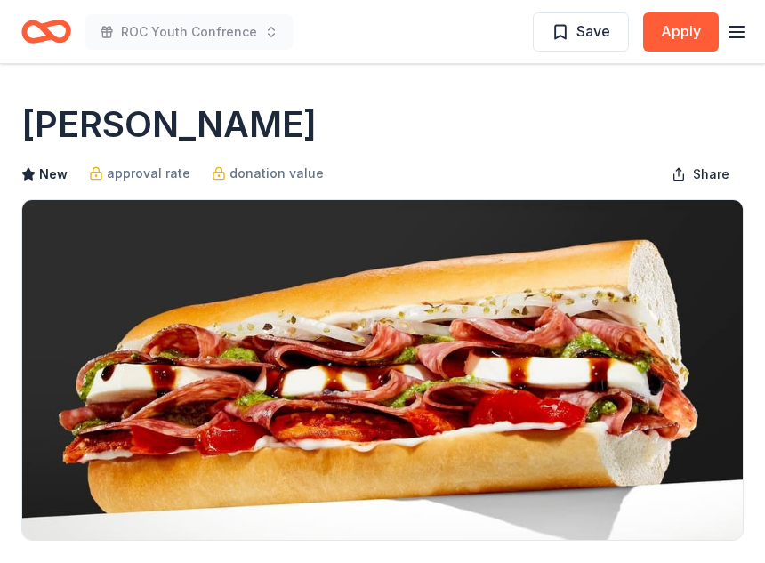
click at [731, 37] on line "button" at bounding box center [736, 37] width 14 height 0
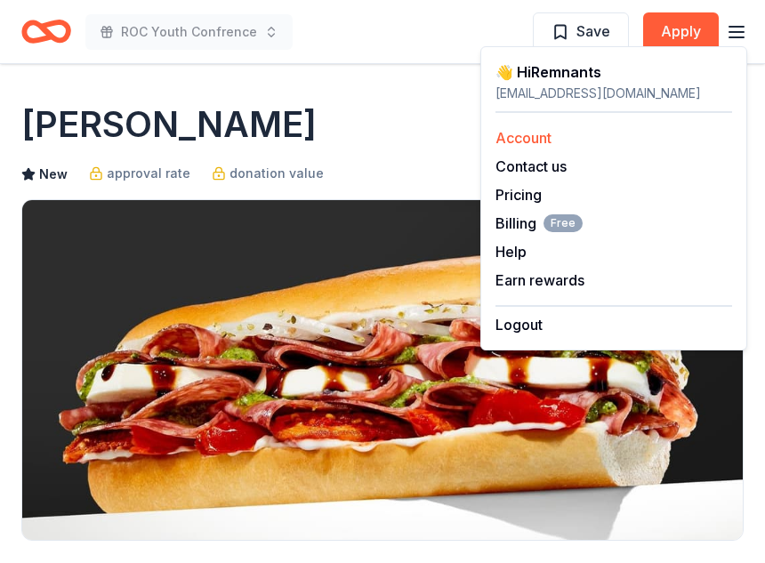
click at [534, 135] on link "Account" at bounding box center [523, 138] width 56 height 18
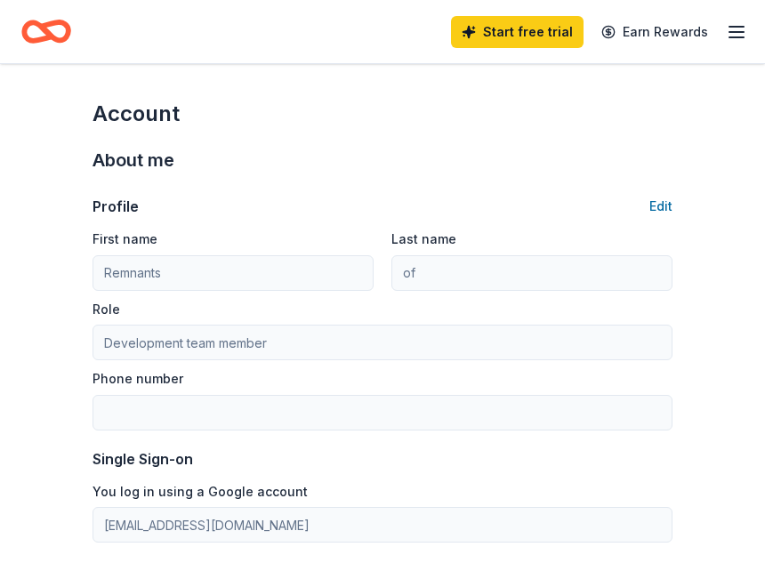
click at [740, 44] on div "Start free trial Earn Rewards" at bounding box center [599, 32] width 296 height 42
click at [736, 32] on line "button" at bounding box center [736, 32] width 14 height 0
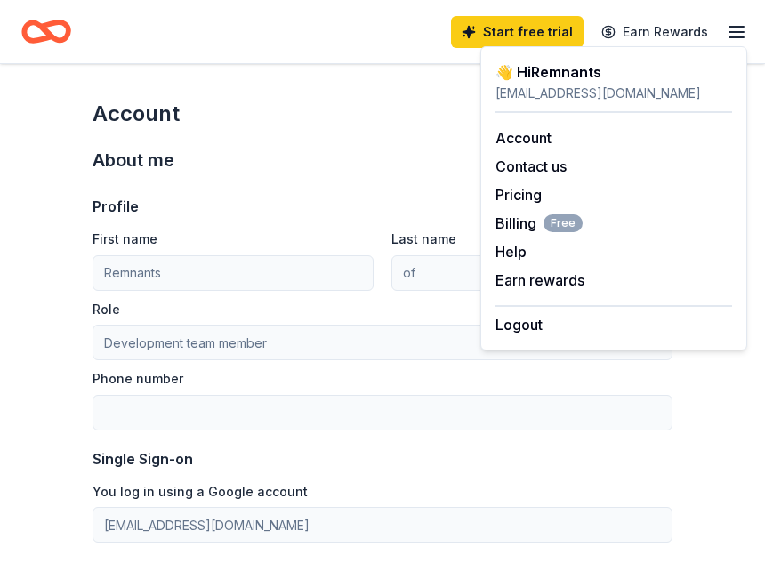
click at [569, 78] on div "👋 Hi Remnants" at bounding box center [613, 71] width 237 height 21
click at [522, 134] on link "Account" at bounding box center [523, 138] width 56 height 18
click at [380, 165] on div "About me" at bounding box center [383, 160] width 580 height 28
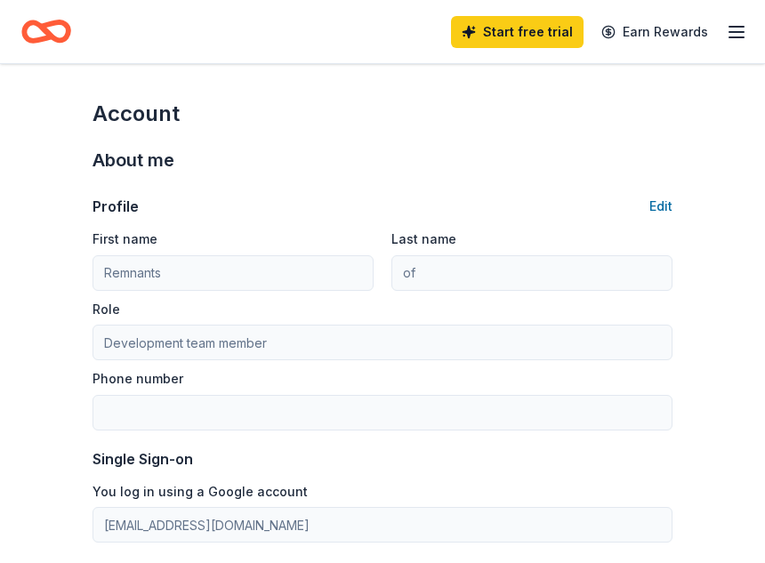
click at [738, 39] on icon "button" at bounding box center [736, 31] width 21 height 21
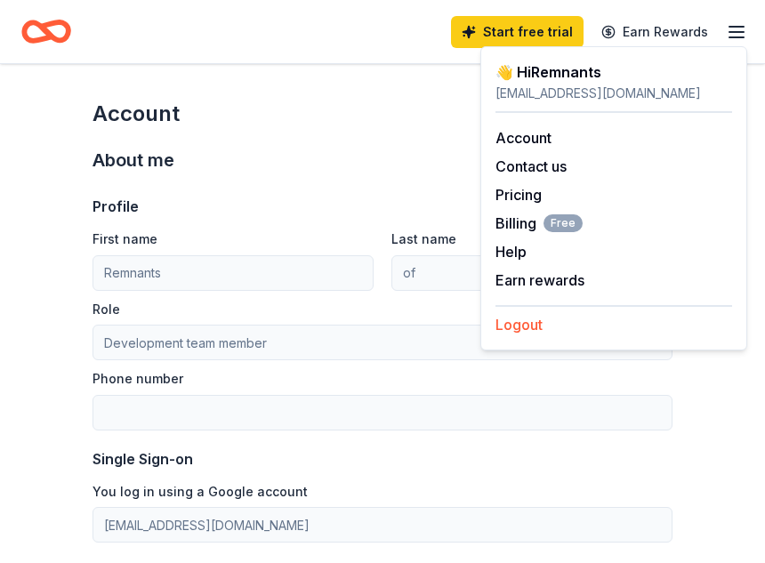
click at [512, 331] on button "Logout" at bounding box center [518, 324] width 47 height 21
